Goal: Transaction & Acquisition: Purchase product/service

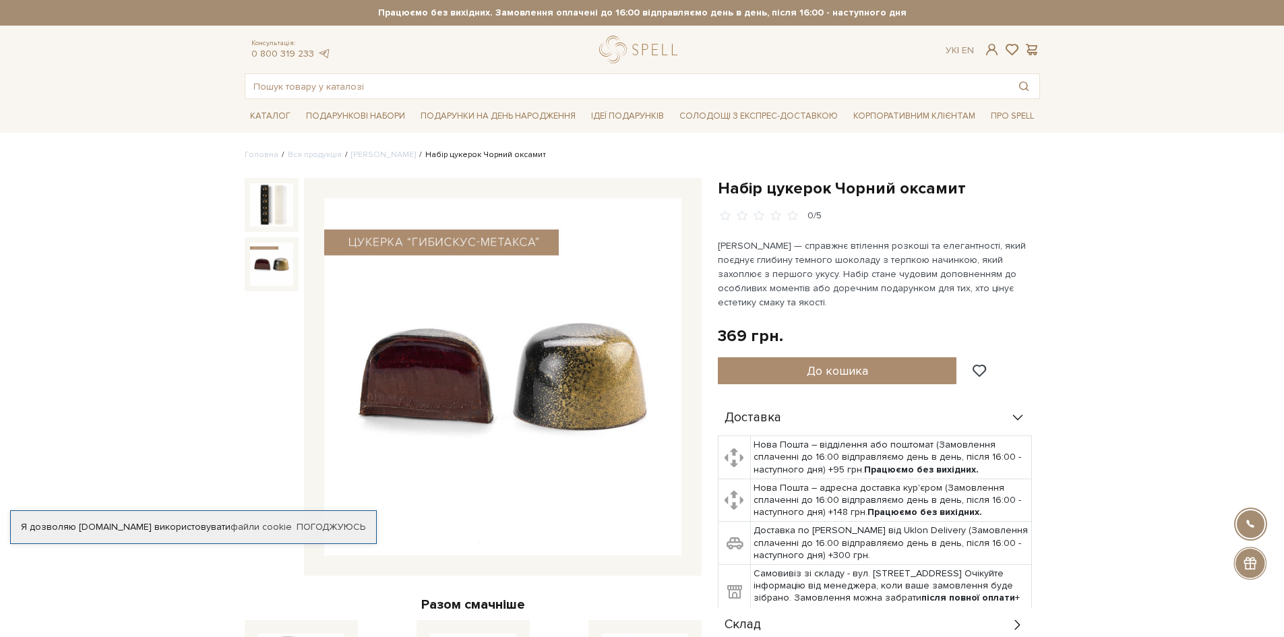
click at [274, 268] on img at bounding box center [271, 264] width 43 height 43
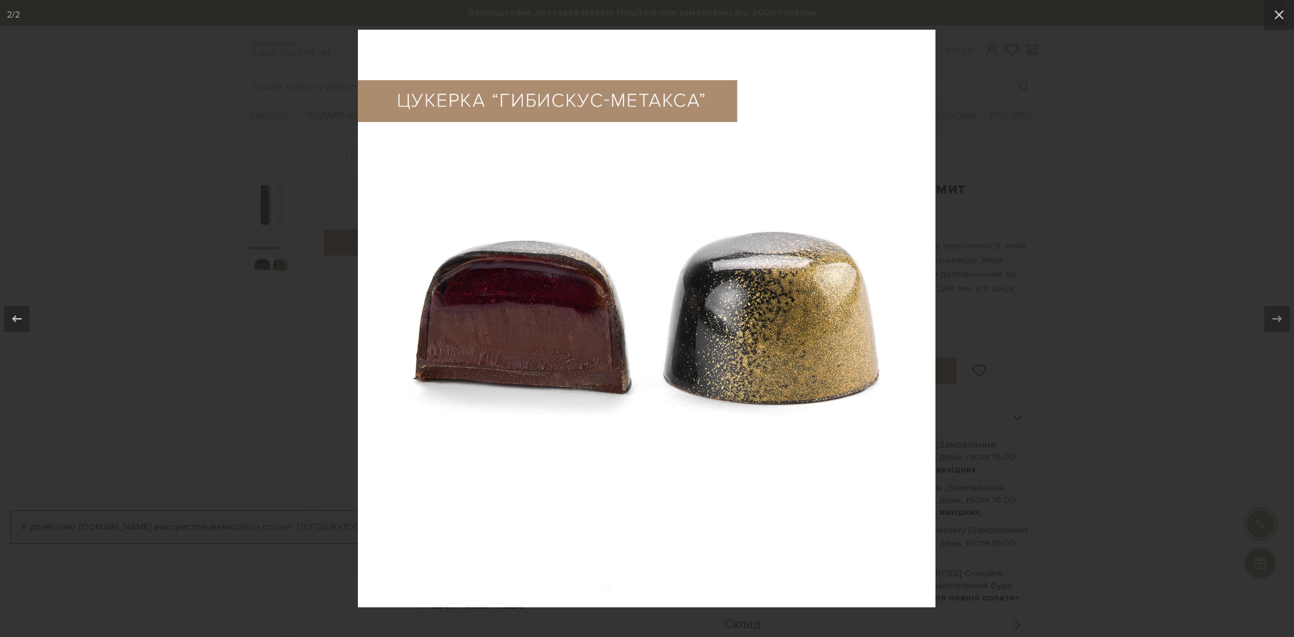
click at [1015, 222] on div at bounding box center [647, 318] width 1294 height 637
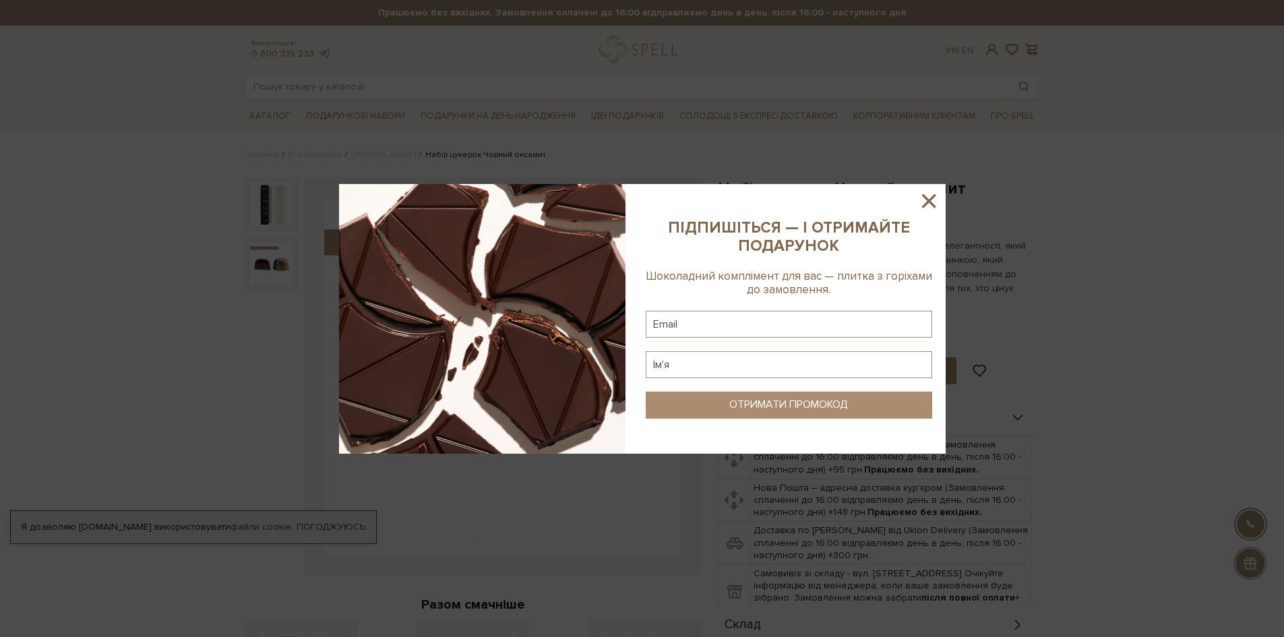
click at [930, 195] on icon at bounding box center [929, 200] width 23 height 23
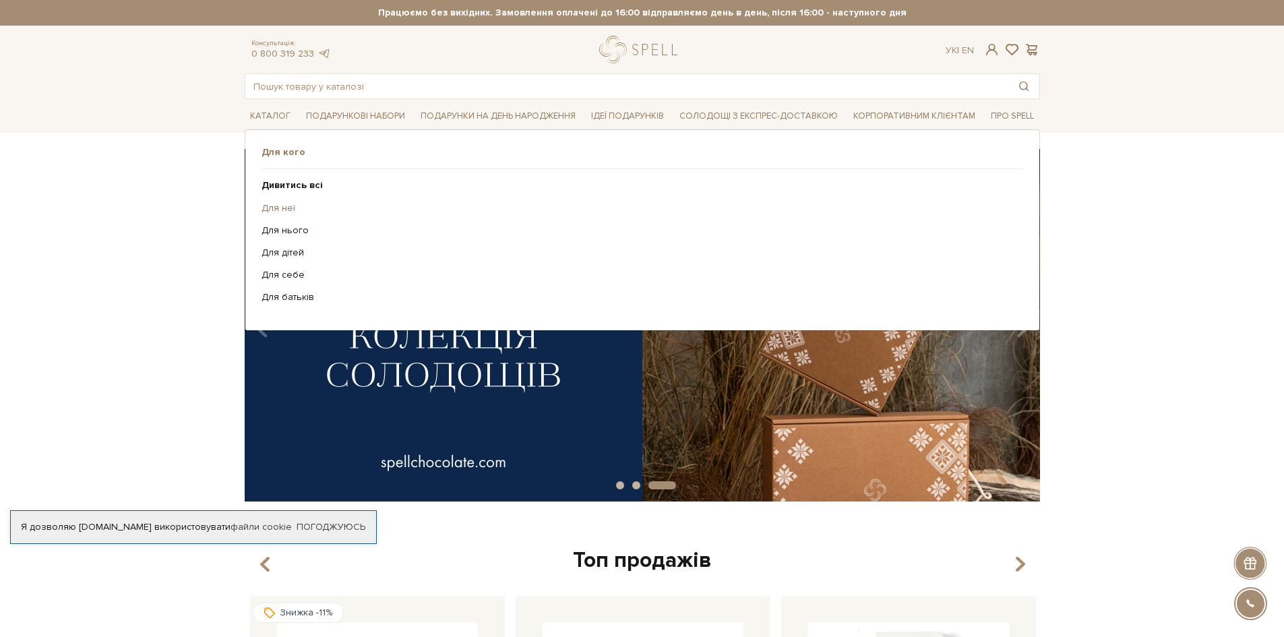
click at [280, 208] on link "Для неї" at bounding box center [638, 208] width 752 height 12
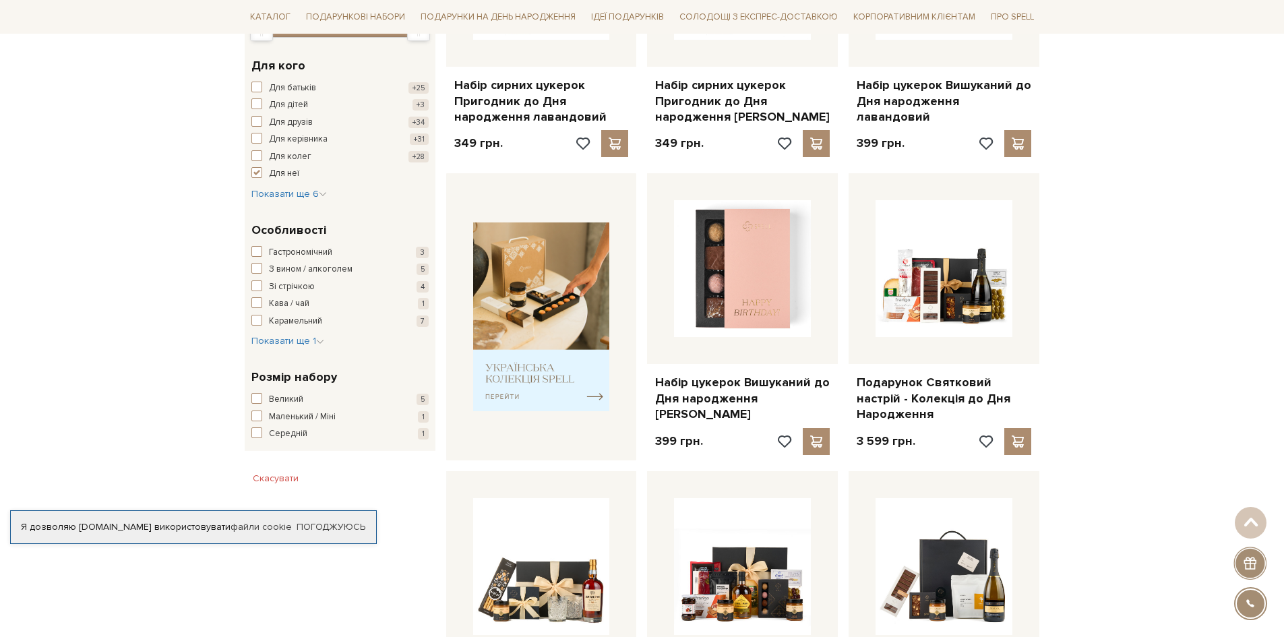
scroll to position [135, 0]
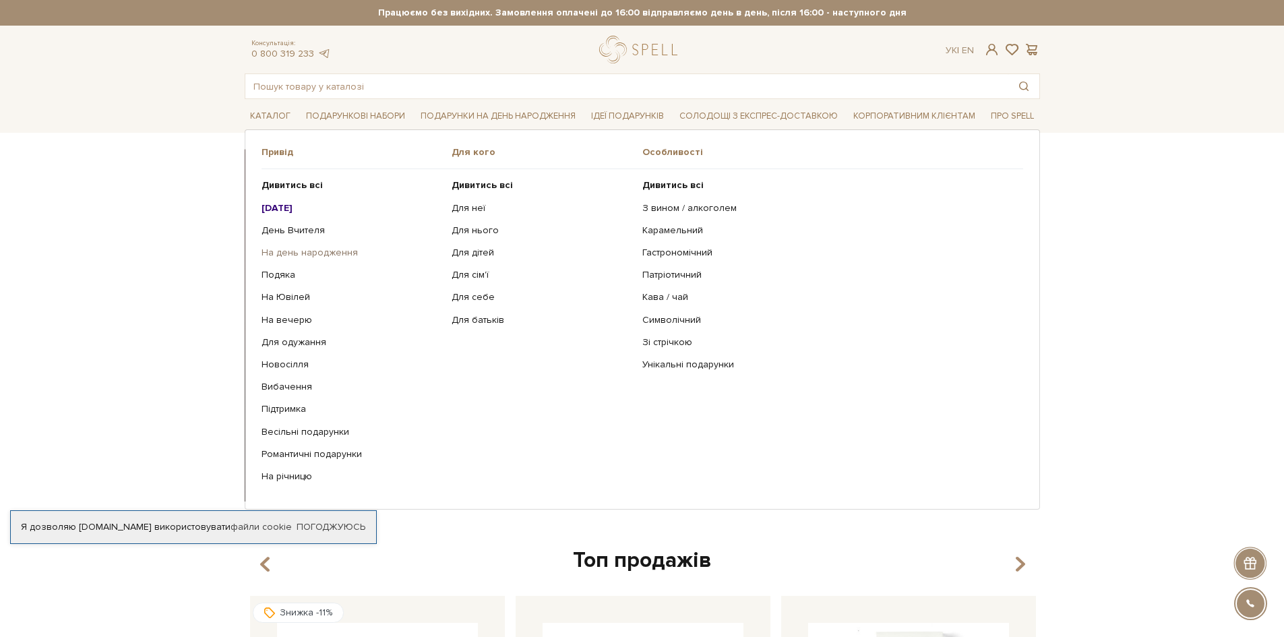
click at [326, 254] on link "На день народження" at bounding box center [352, 253] width 181 height 12
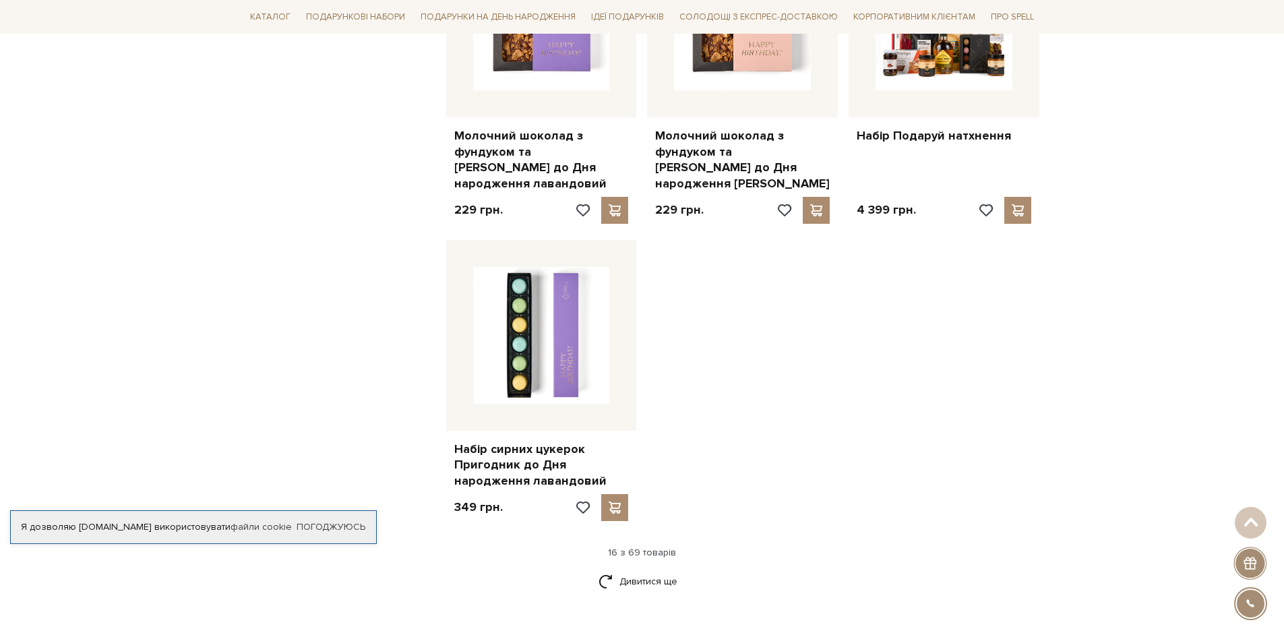
scroll to position [1551, 0]
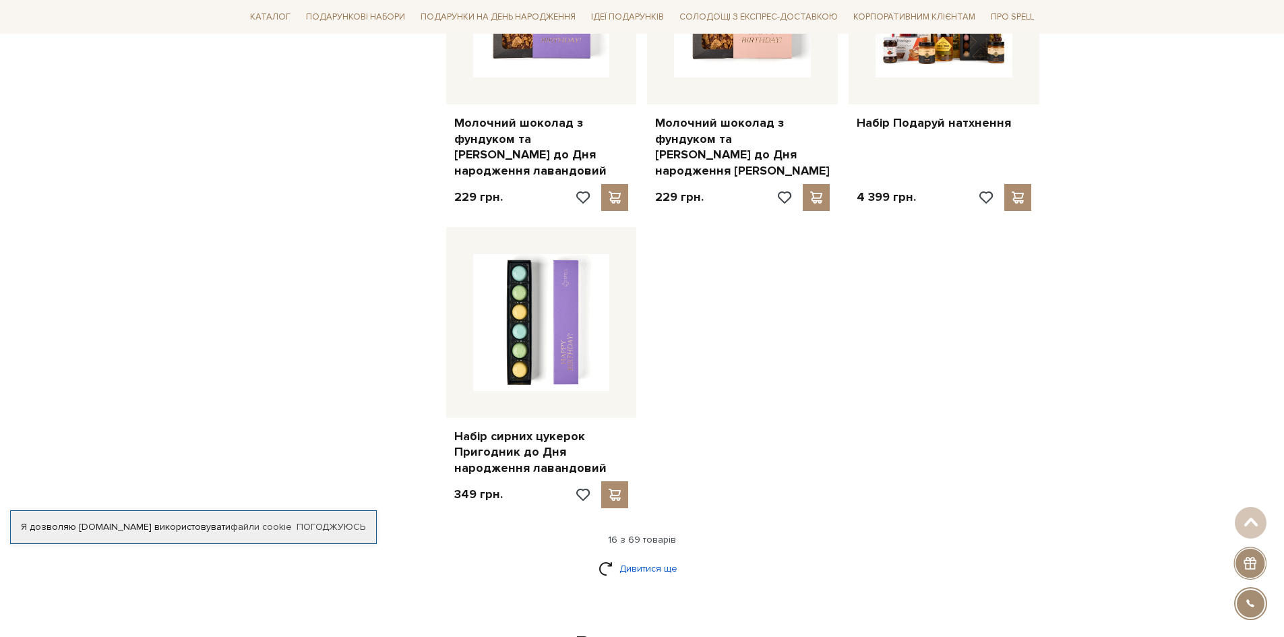
click at [633, 557] on link "Дивитися ще" at bounding box center [643, 569] width 88 height 24
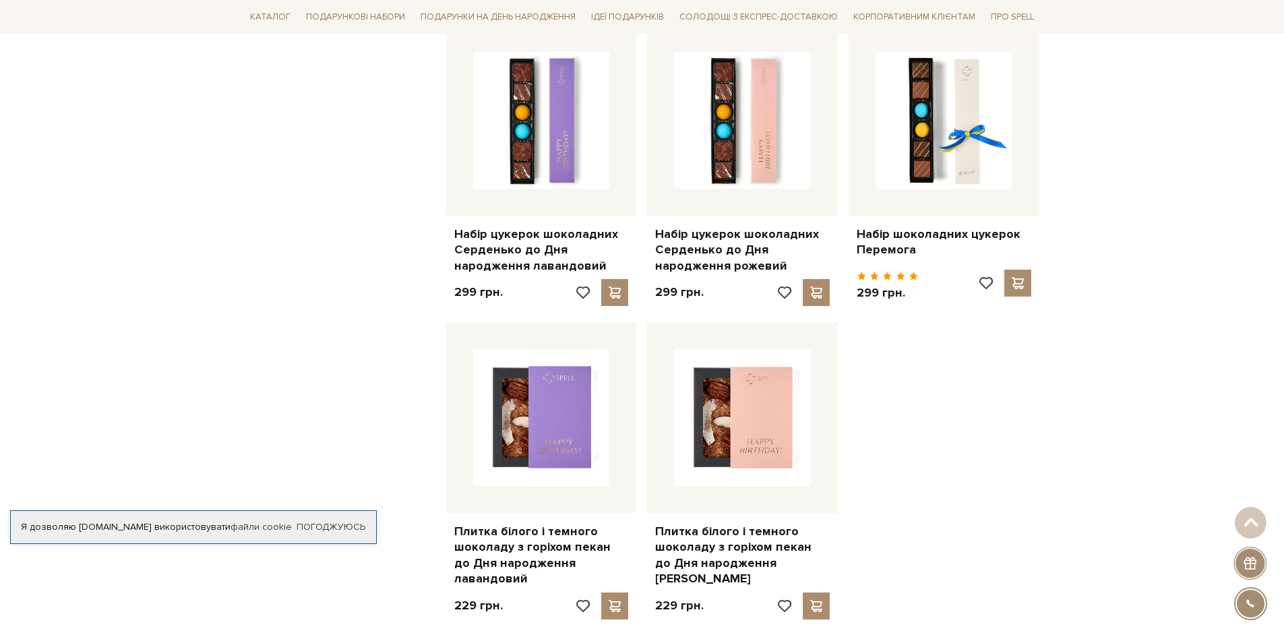
scroll to position [2967, 0]
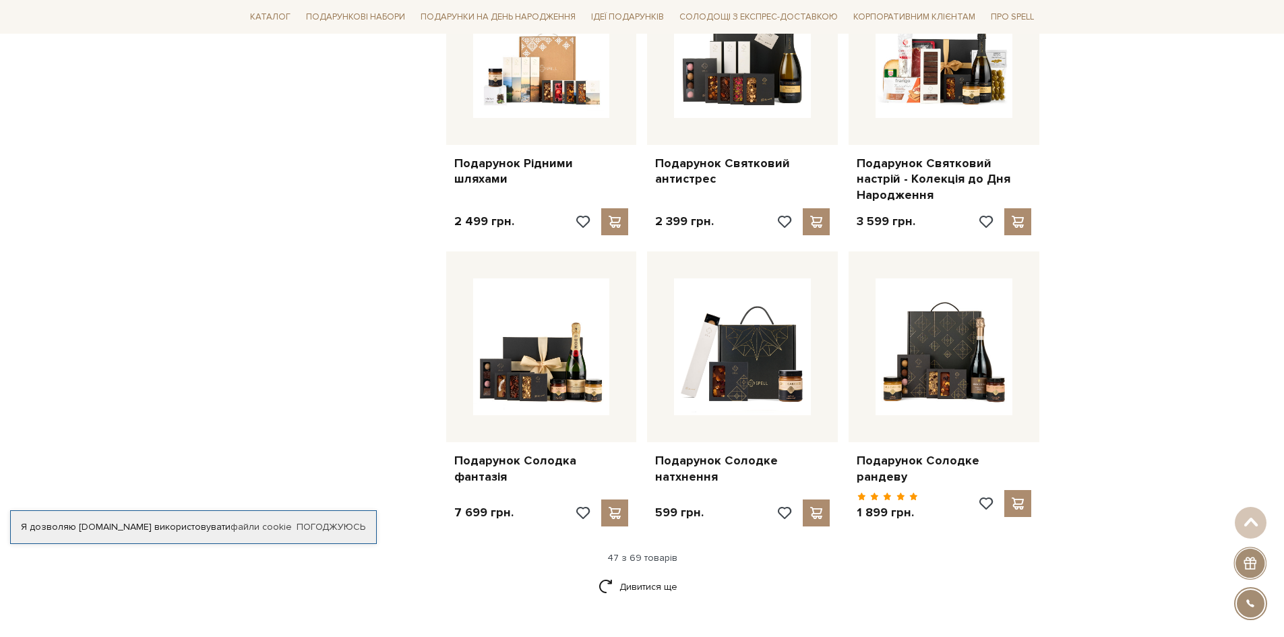
scroll to position [4517, 0]
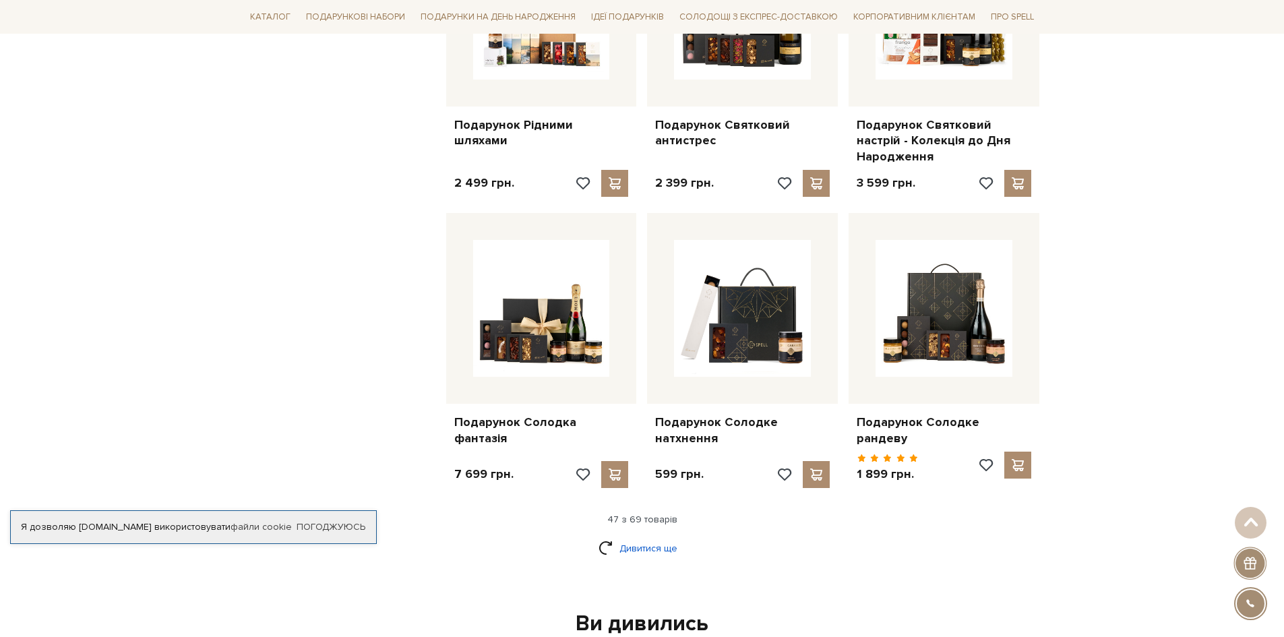
click at [651, 537] on link "Дивитися ще" at bounding box center [643, 549] width 88 height 24
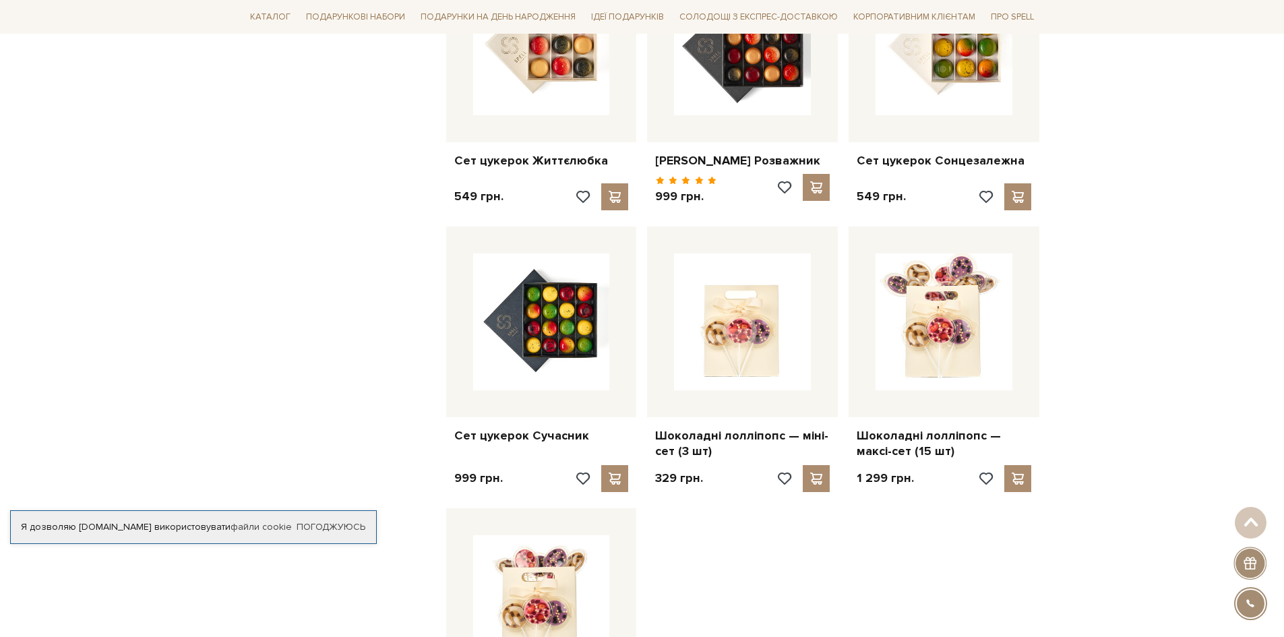
scroll to position [5933, 0]
